Goal: Task Accomplishment & Management: Complete application form

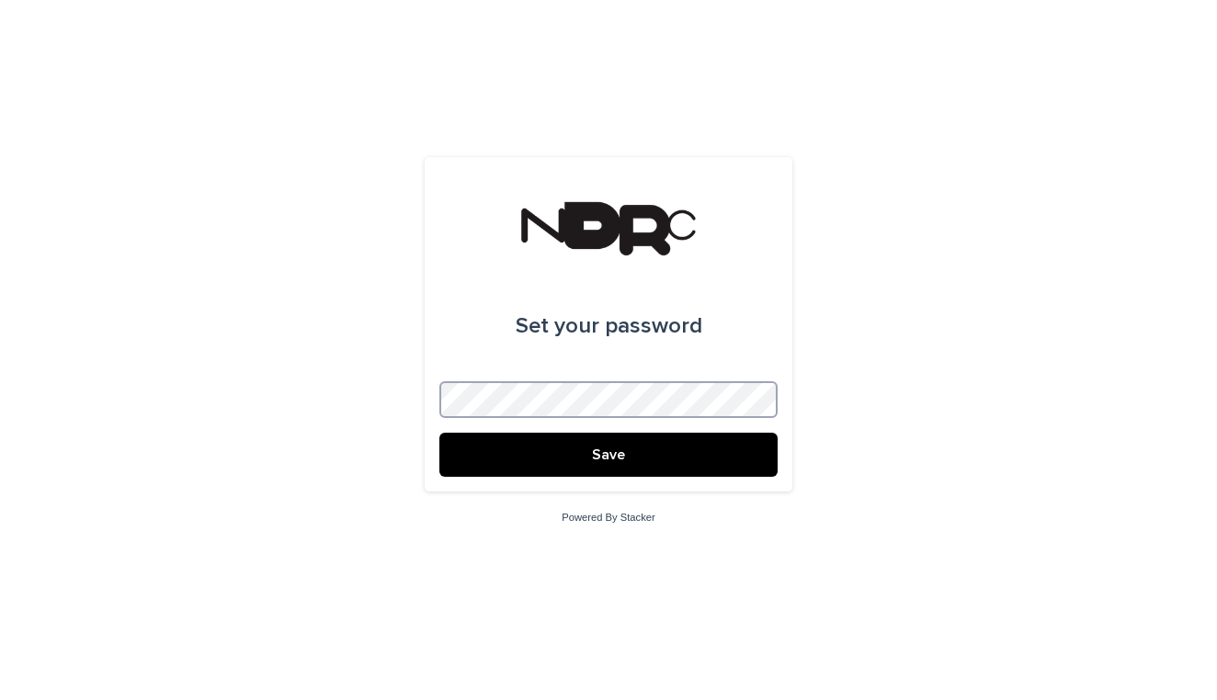
click at [608, 455] on button "Save" at bounding box center [608, 455] width 338 height 44
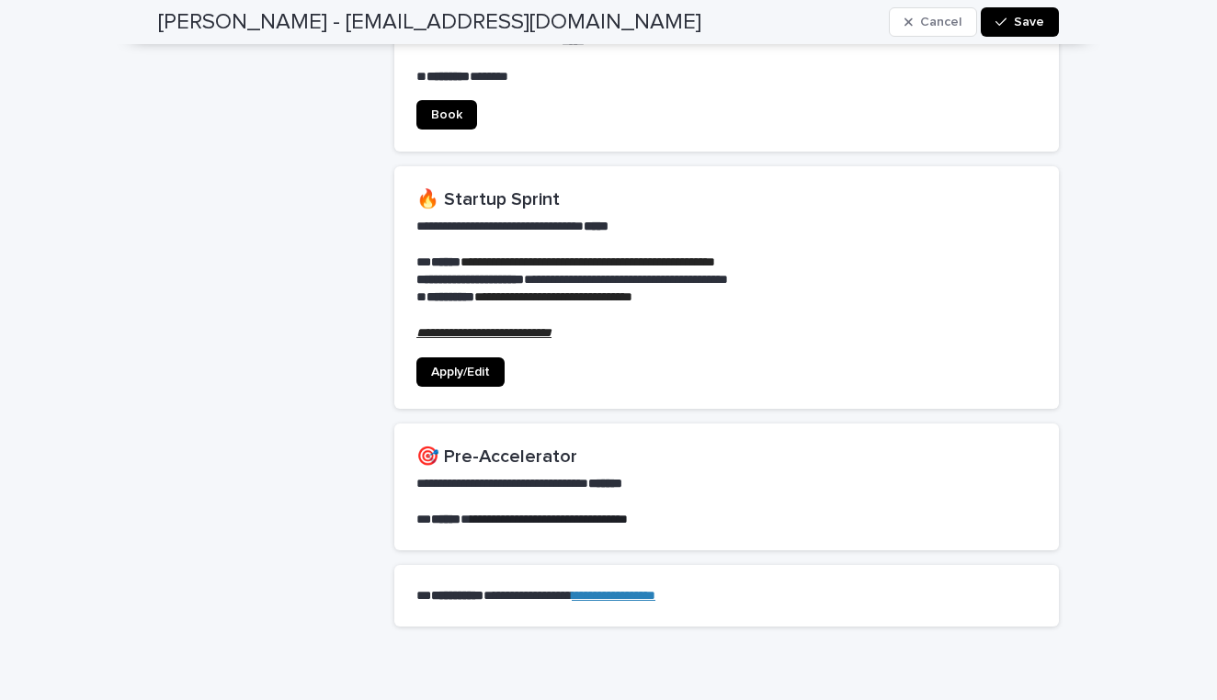
scroll to position [1365, 0]
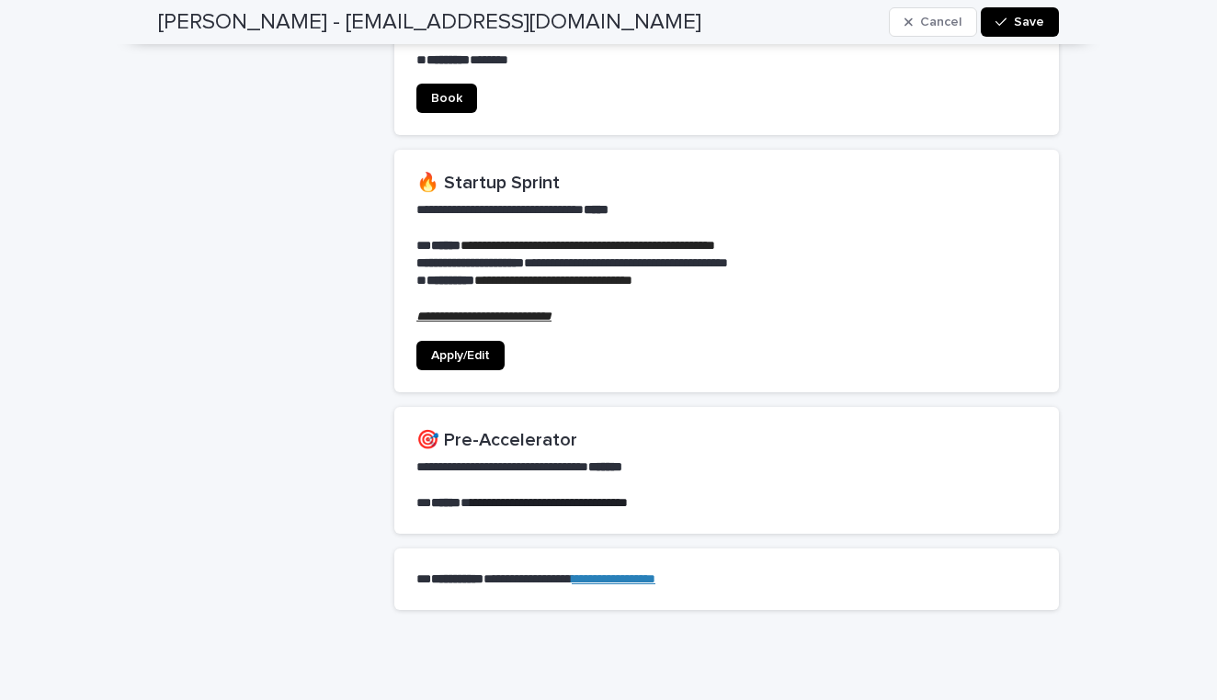
click at [494, 341] on link "Apply/Edit" at bounding box center [460, 355] width 88 height 29
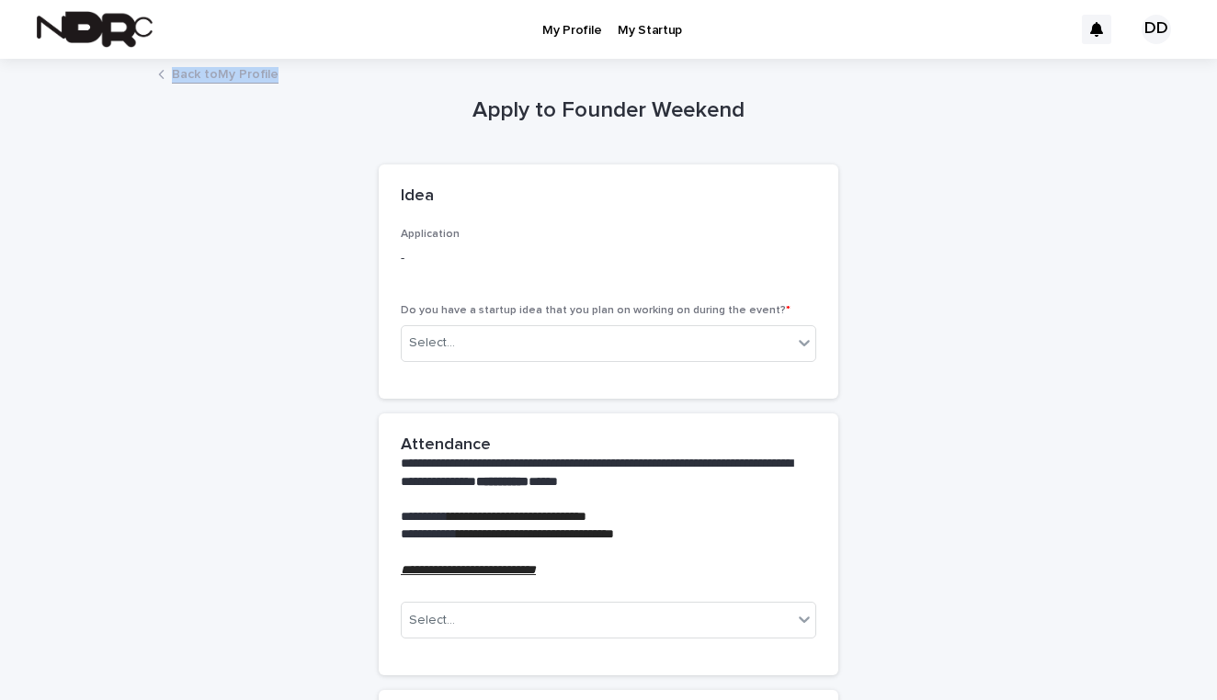
click at [186, 60] on div "**********" at bounding box center [608, 691] width 1217 height 1382
click at [186, 72] on link "Back to My Profile" at bounding box center [225, 72] width 107 height 21
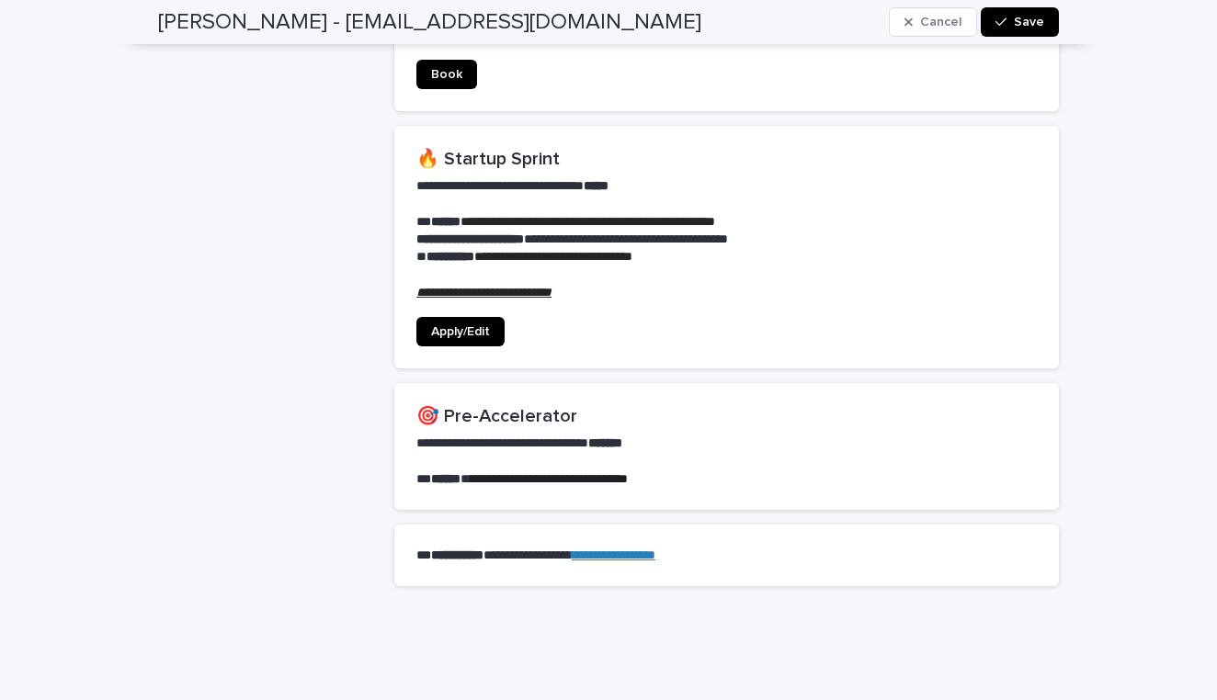
scroll to position [1406, 0]
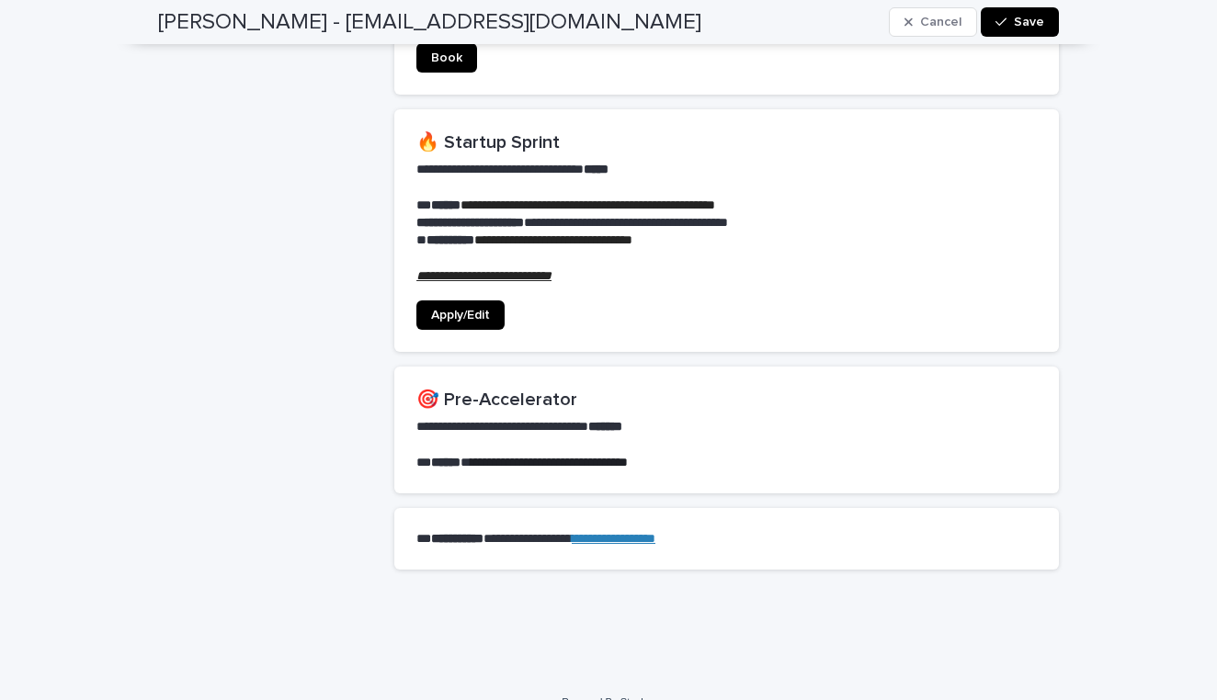
click at [487, 309] on span "Apply/Edit" at bounding box center [460, 315] width 59 height 13
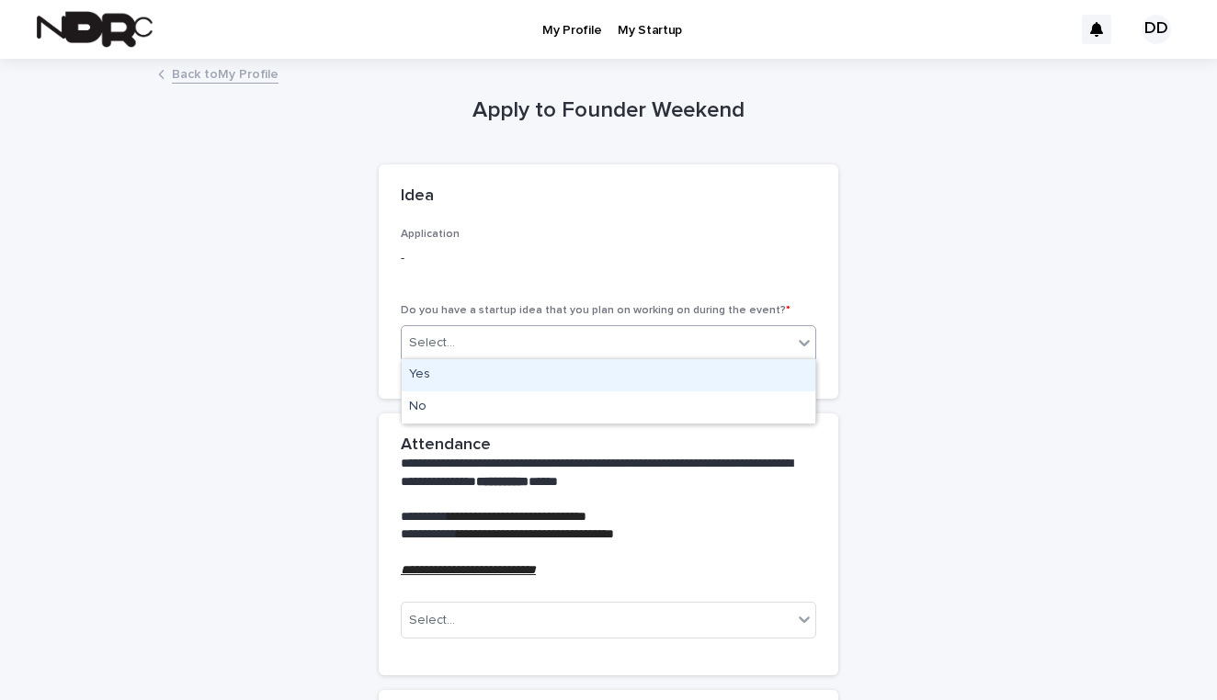
click at [586, 339] on div "Select..." at bounding box center [597, 343] width 390 height 30
click at [583, 337] on div "Select..." at bounding box center [597, 343] width 390 height 30
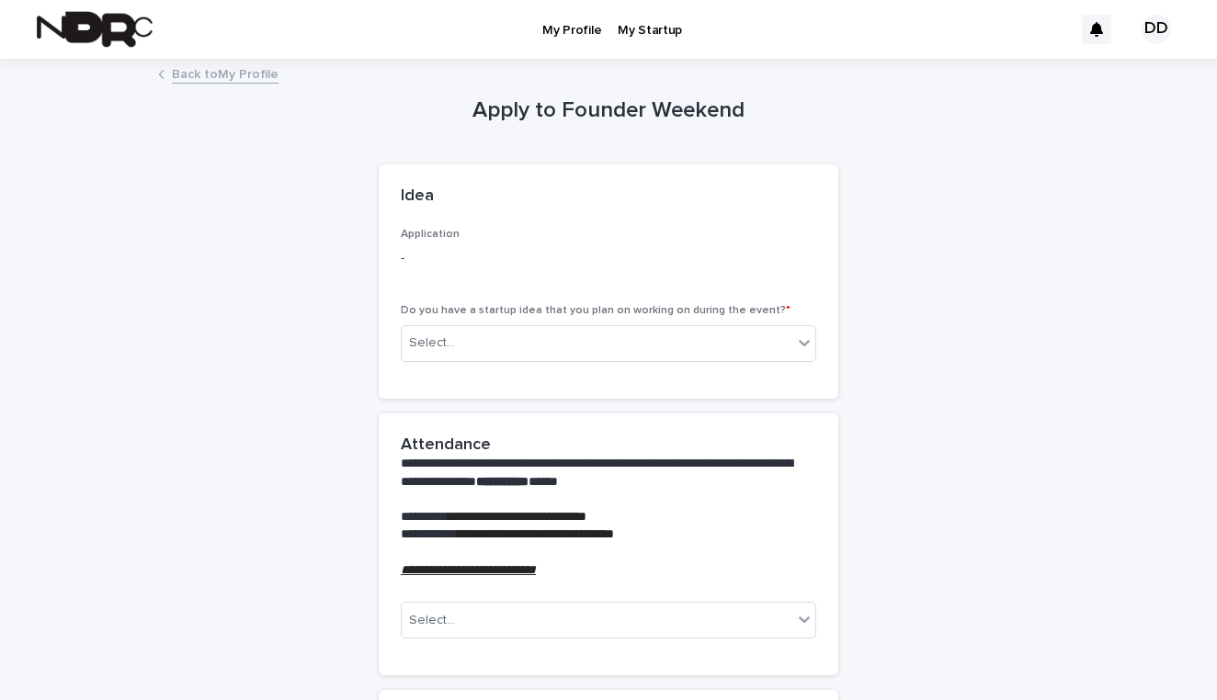
click at [690, 3] on div "My Profile My Startup" at bounding box center [617, 29] width 911 height 59
